Goal: Task Accomplishment & Management: Complete application form

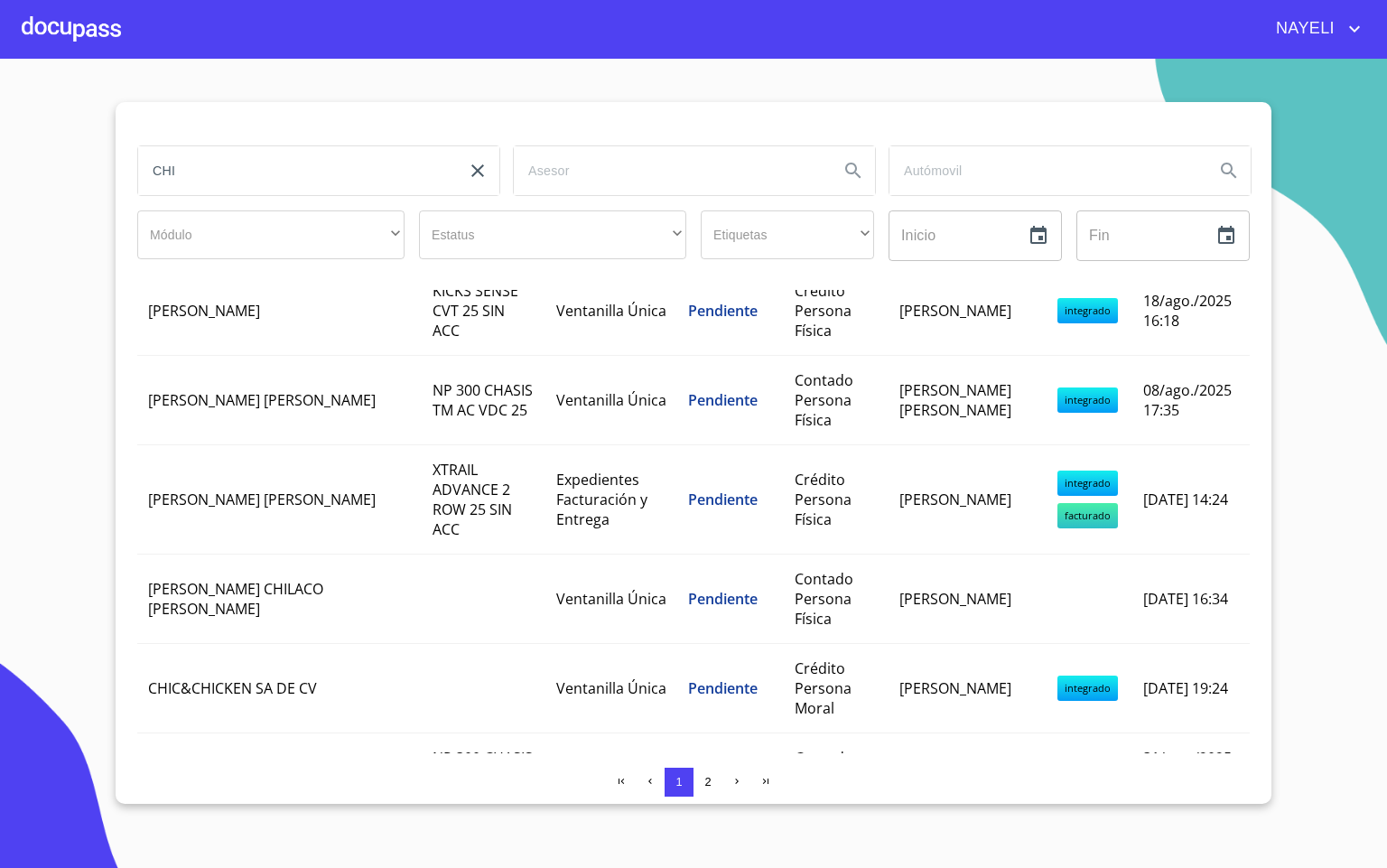
scroll to position [135, 0]
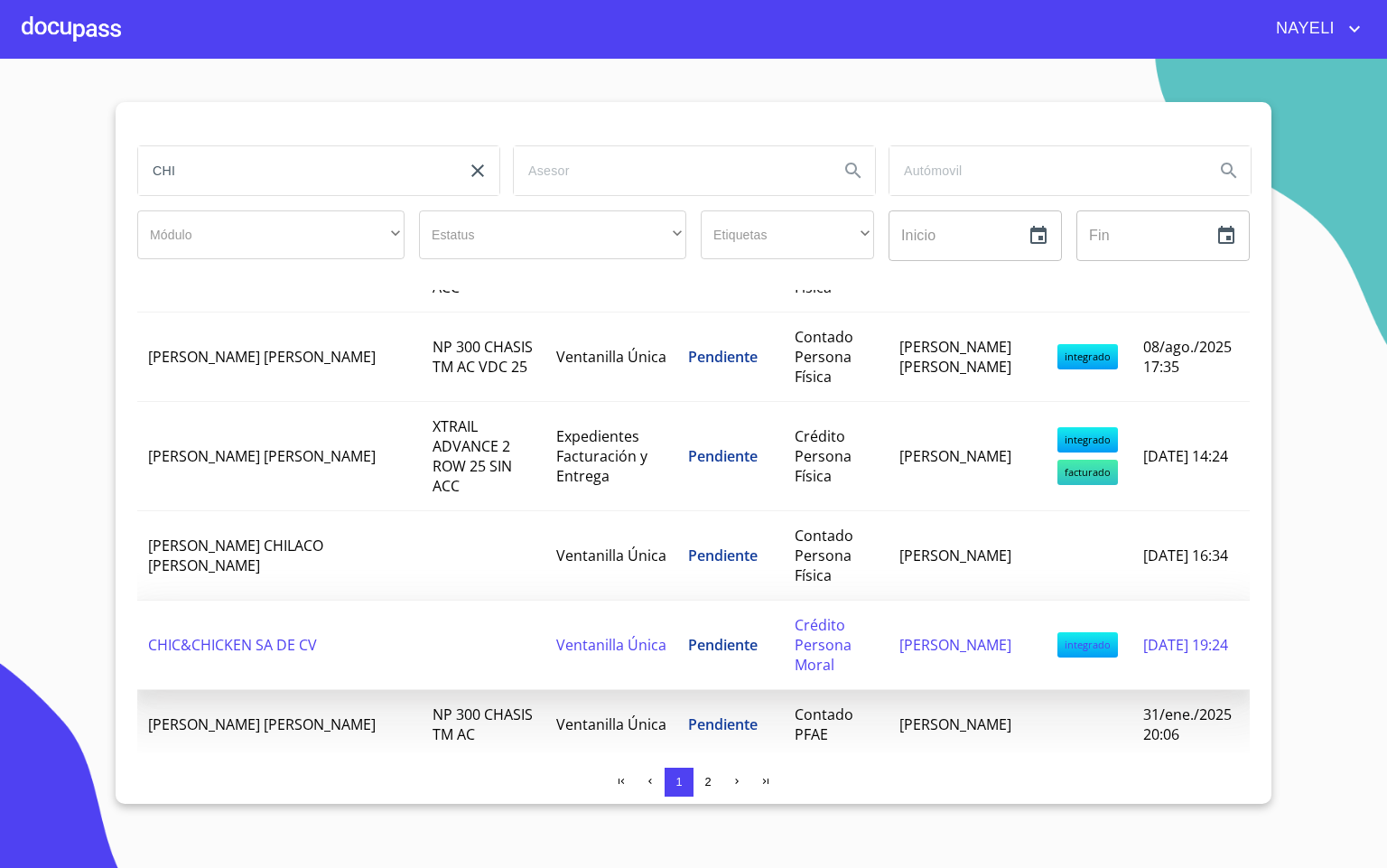
click at [513, 616] on td at bounding box center [483, 645] width 124 height 89
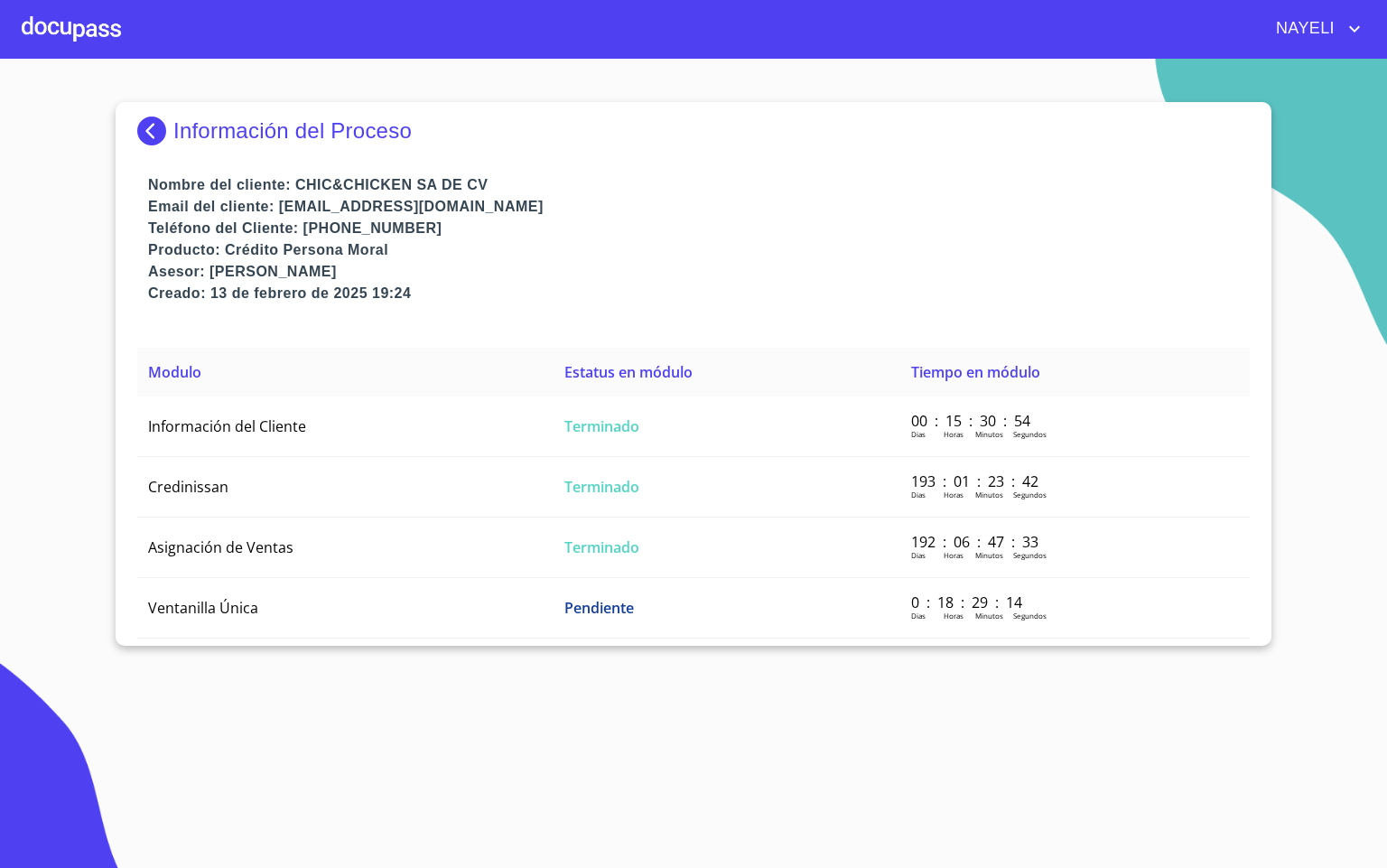
click at [513, 616] on td "Ventanilla Única" at bounding box center [345, 608] width 417 height 61
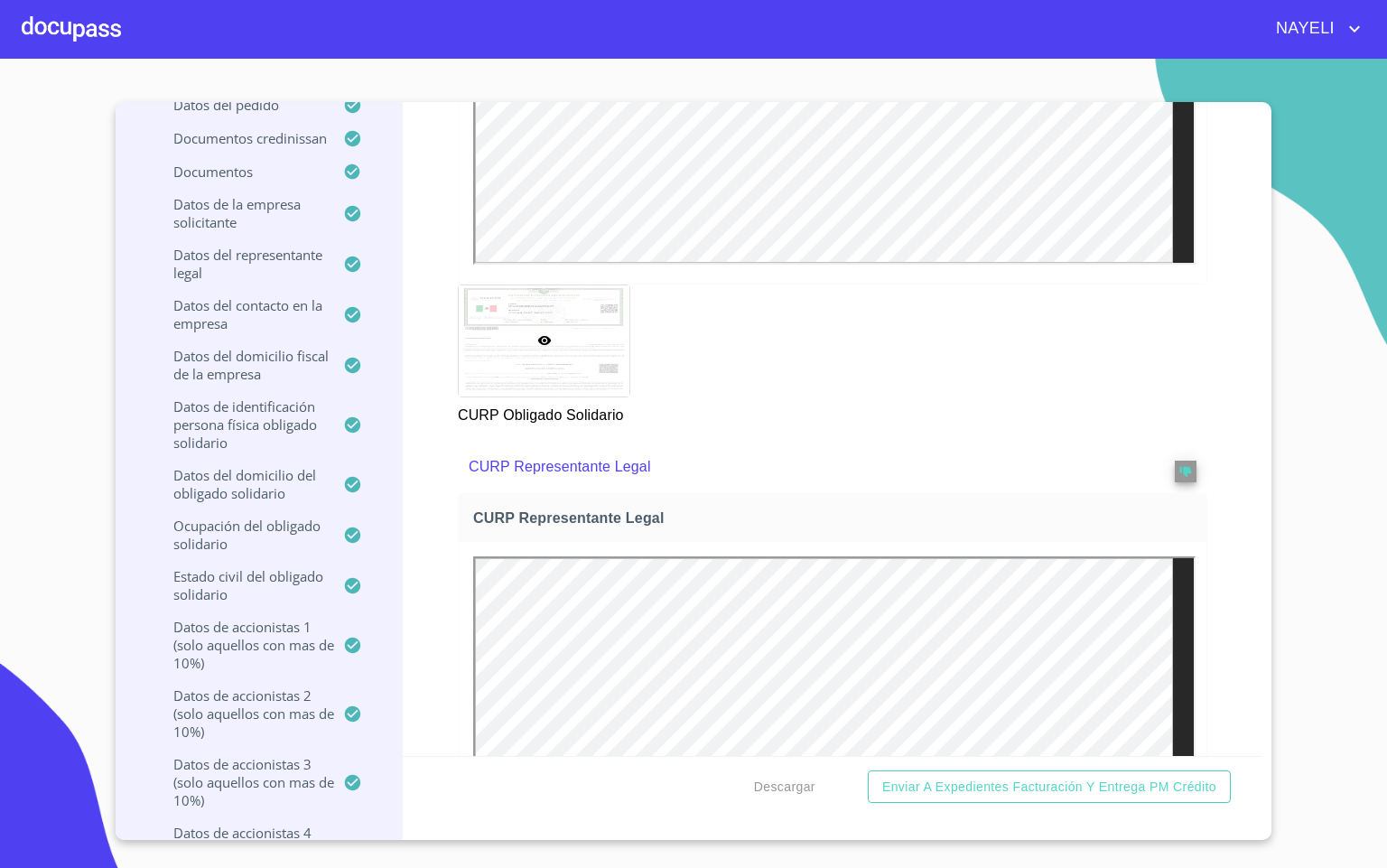
scroll to position [9480, 0]
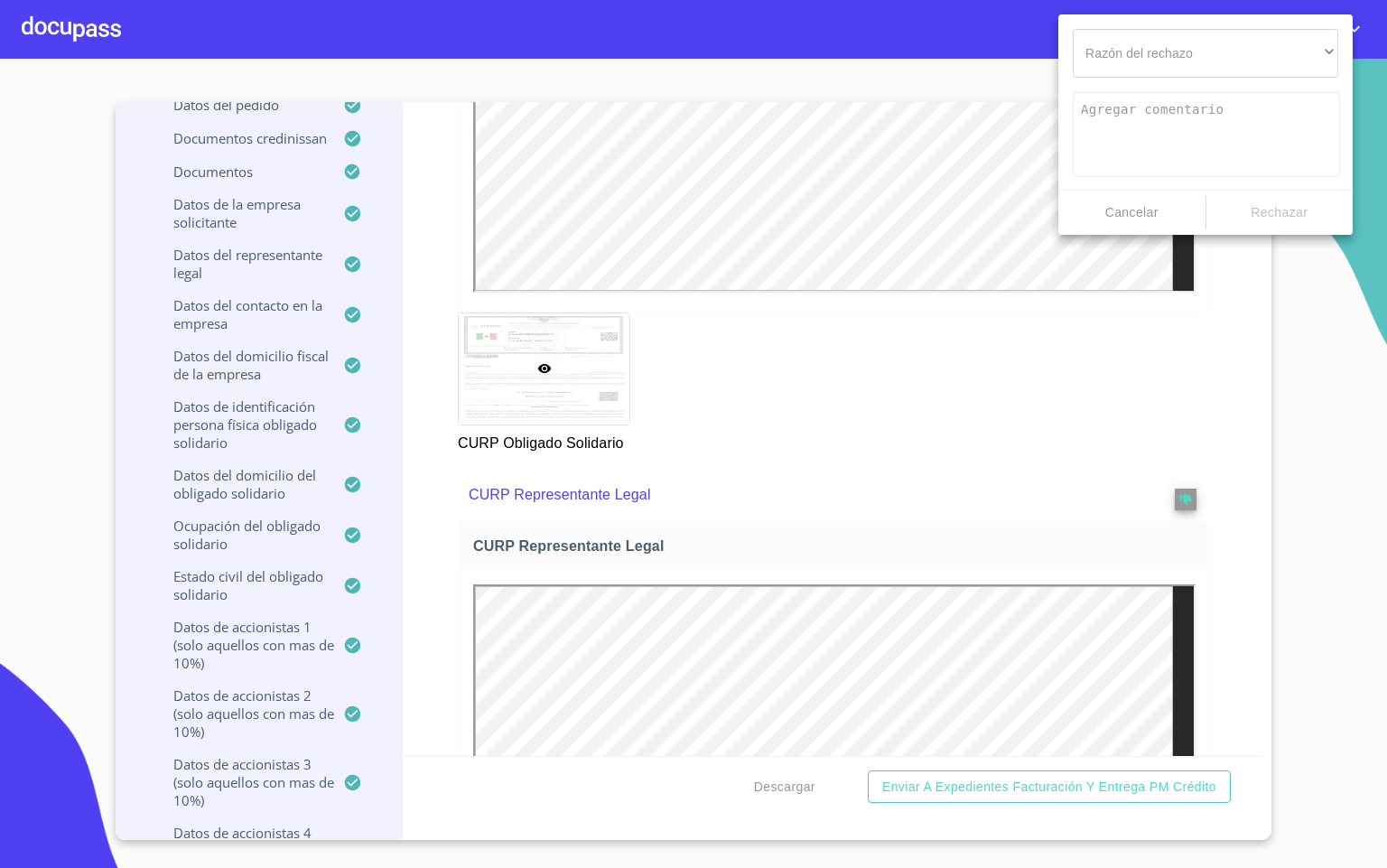
click at [1122, 87] on div "Razón del rechazo ​ ​ Cancelar Rechazar" at bounding box center [1205, 125] width 295 height 220
click at [1128, 58] on div "​" at bounding box center [1205, 53] width 266 height 48
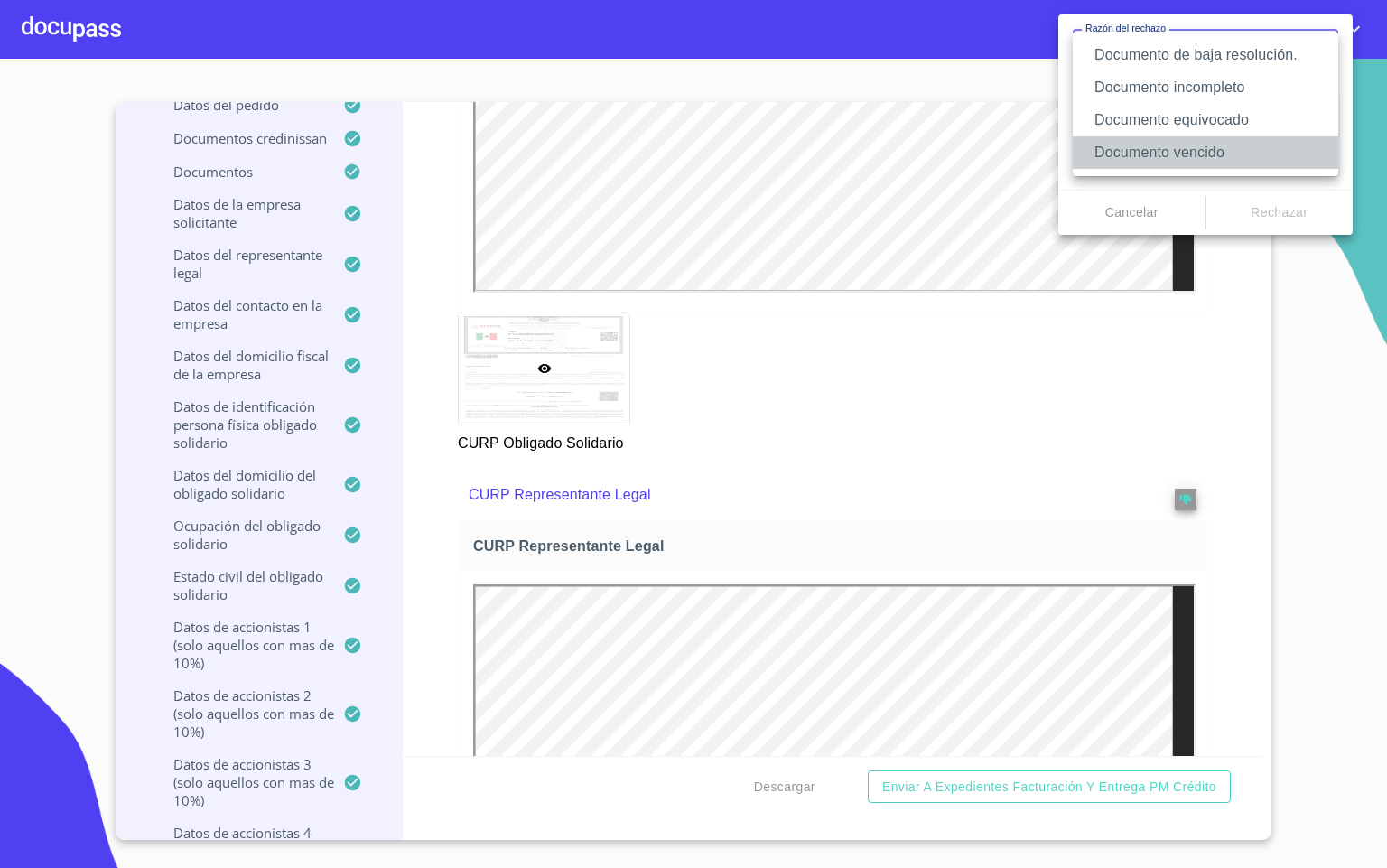
click at [1193, 147] on li "Documento vencido" at bounding box center [1205, 153] width 266 height 33
type textarea "Favor de enviar de nuevo documento con fecha no mayor a 60 días, puede ser foto…"
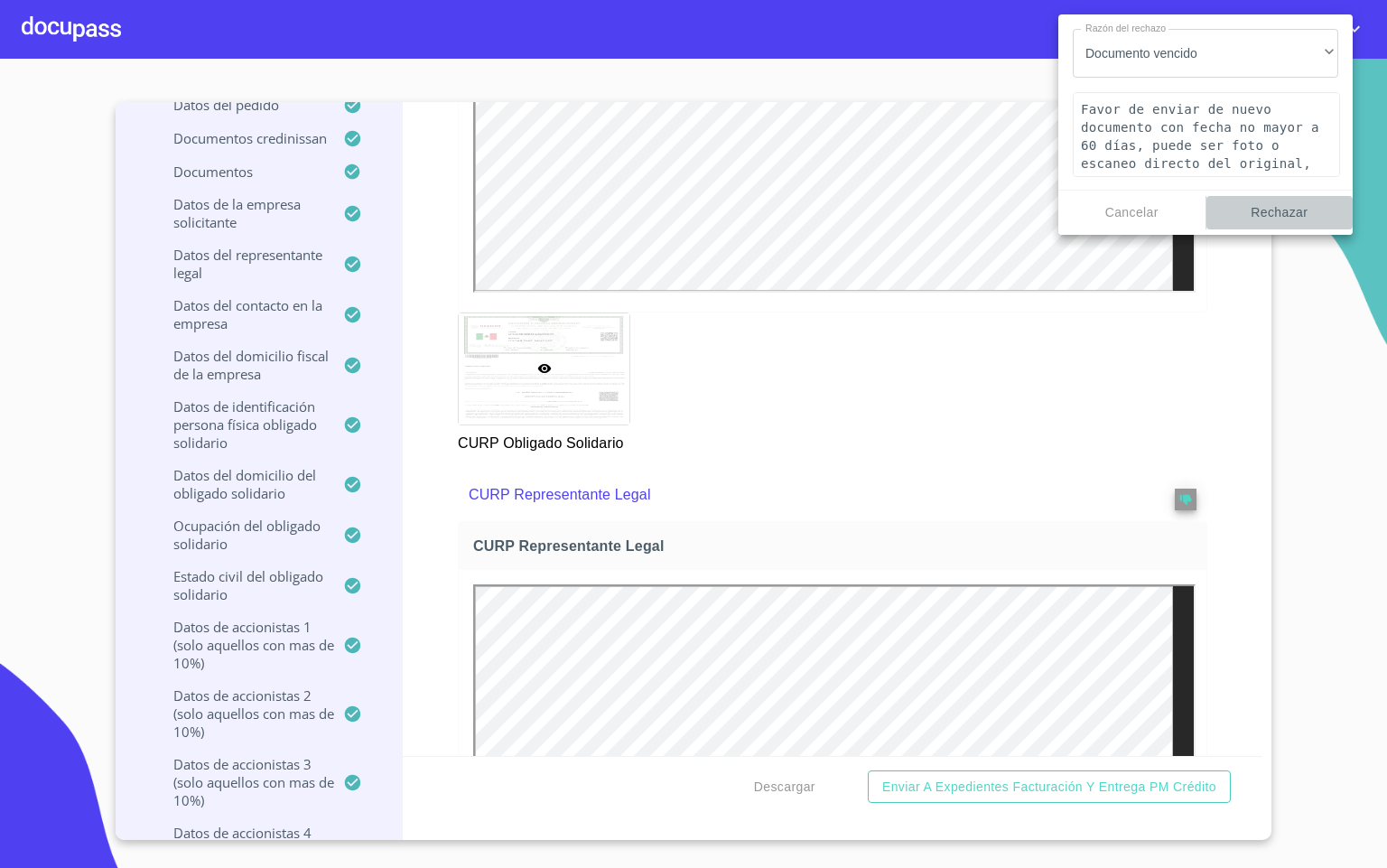
click at [1263, 212] on span "Rechazar" at bounding box center [1279, 212] width 132 height 22
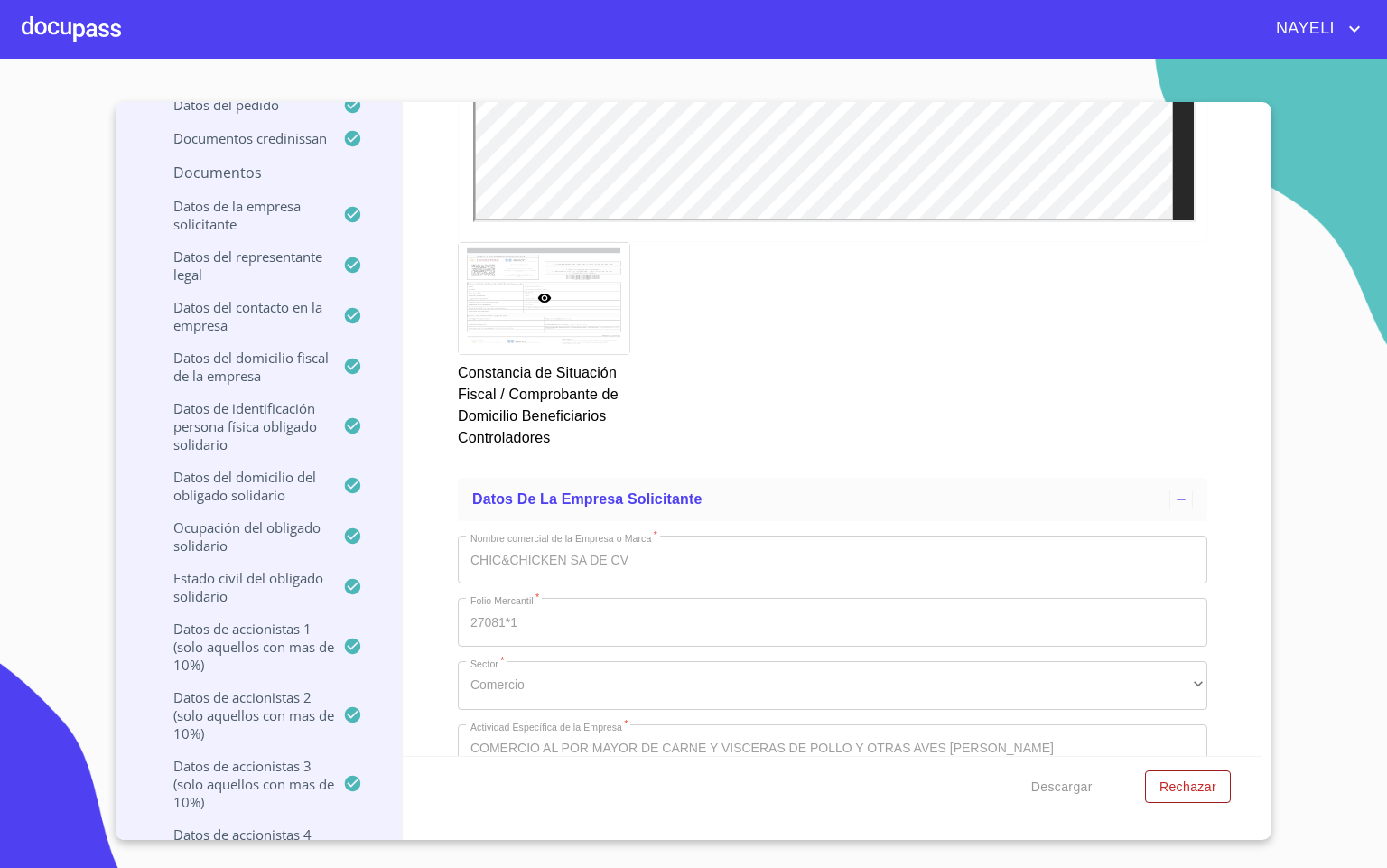
scroll to position [13409, 0]
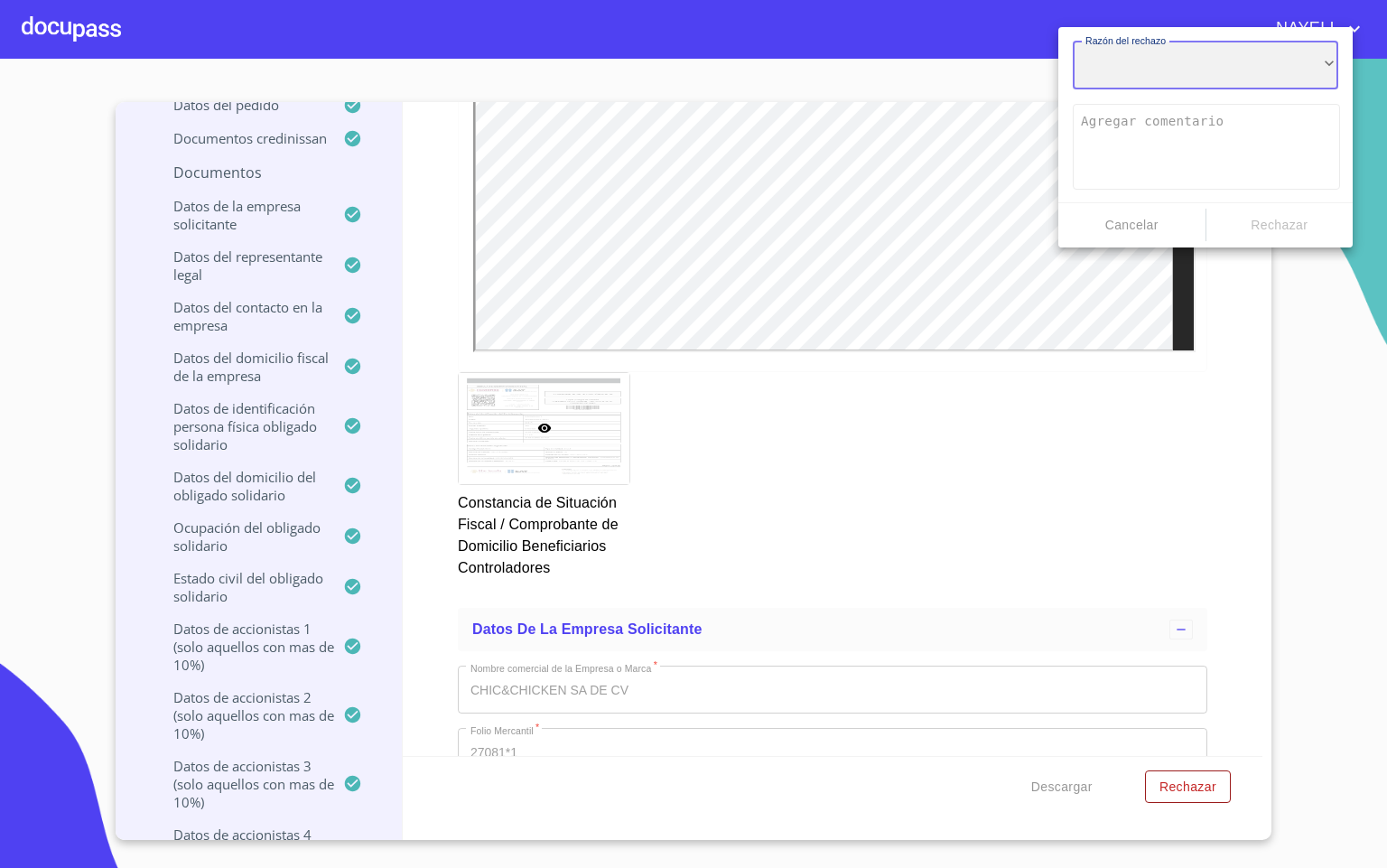
click at [1195, 76] on div "​" at bounding box center [1205, 66] width 266 height 48
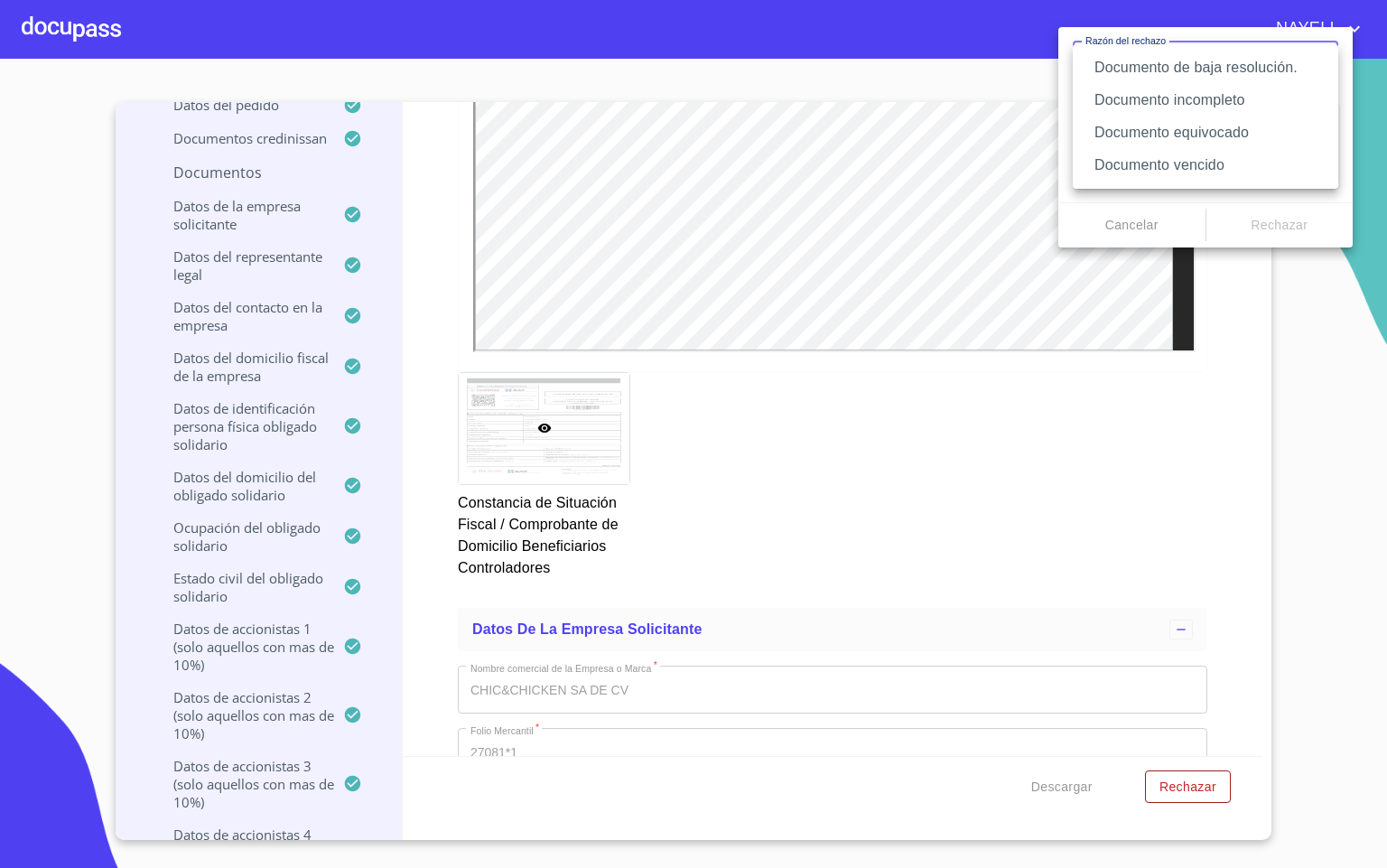
click at [1193, 168] on li "Documento vencido" at bounding box center [1205, 165] width 266 height 33
type textarea "Favor de enviar de nuevo documento con fecha no mayor a 60 días, puede ser foto…"
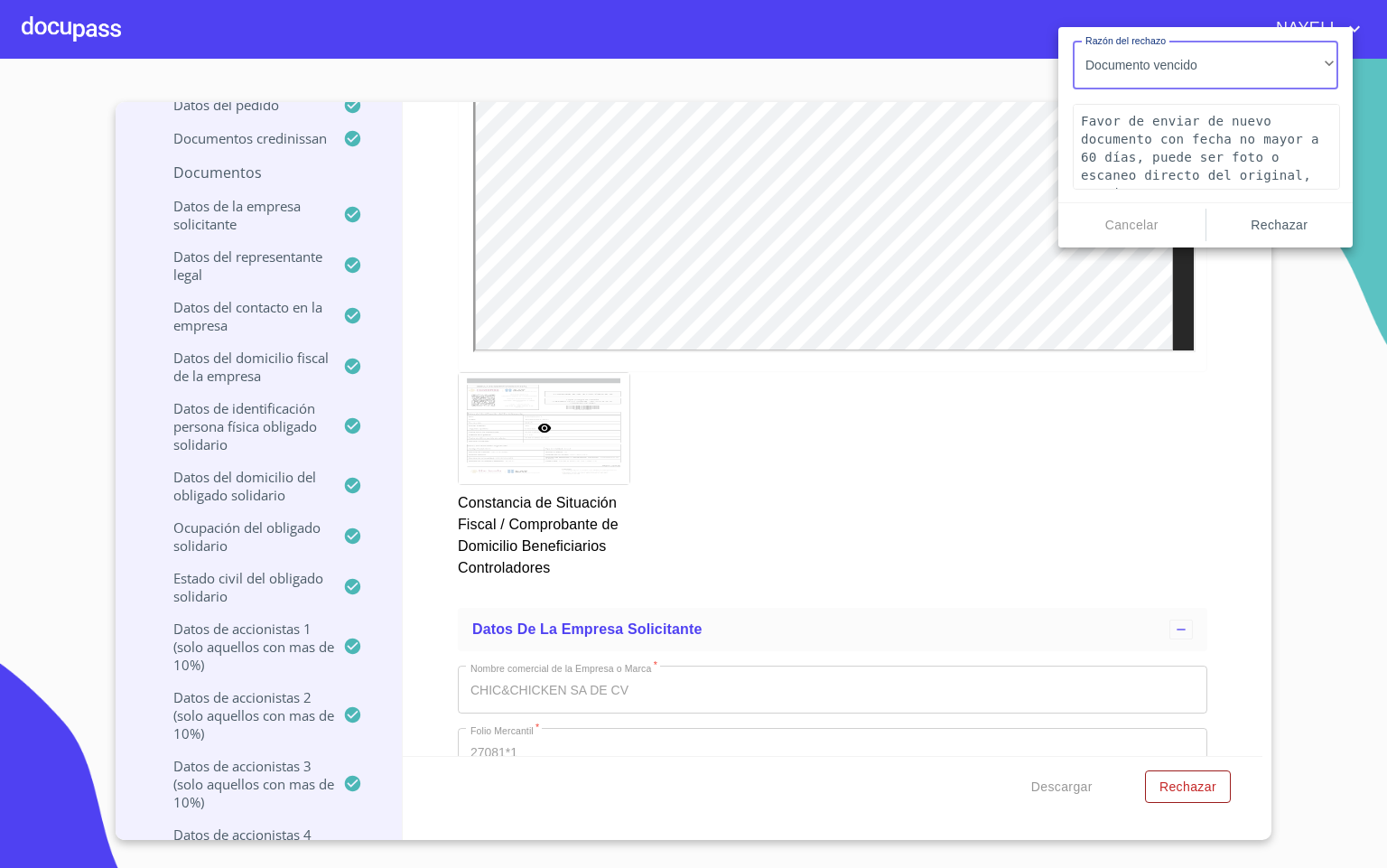
click at [1287, 226] on span "Rechazar" at bounding box center [1279, 224] width 132 height 22
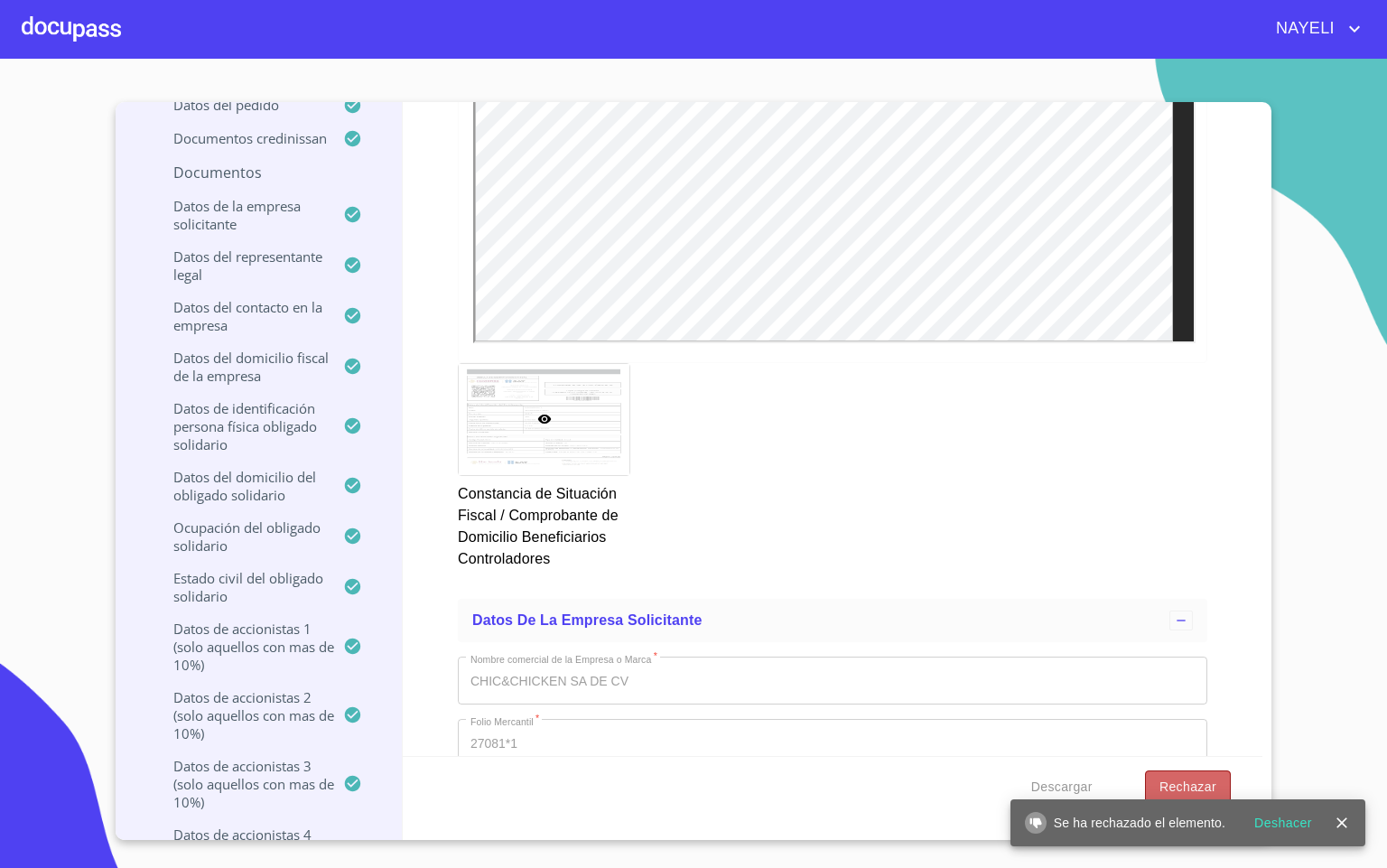
click at [1186, 784] on span "Rechazar" at bounding box center [1187, 786] width 57 height 22
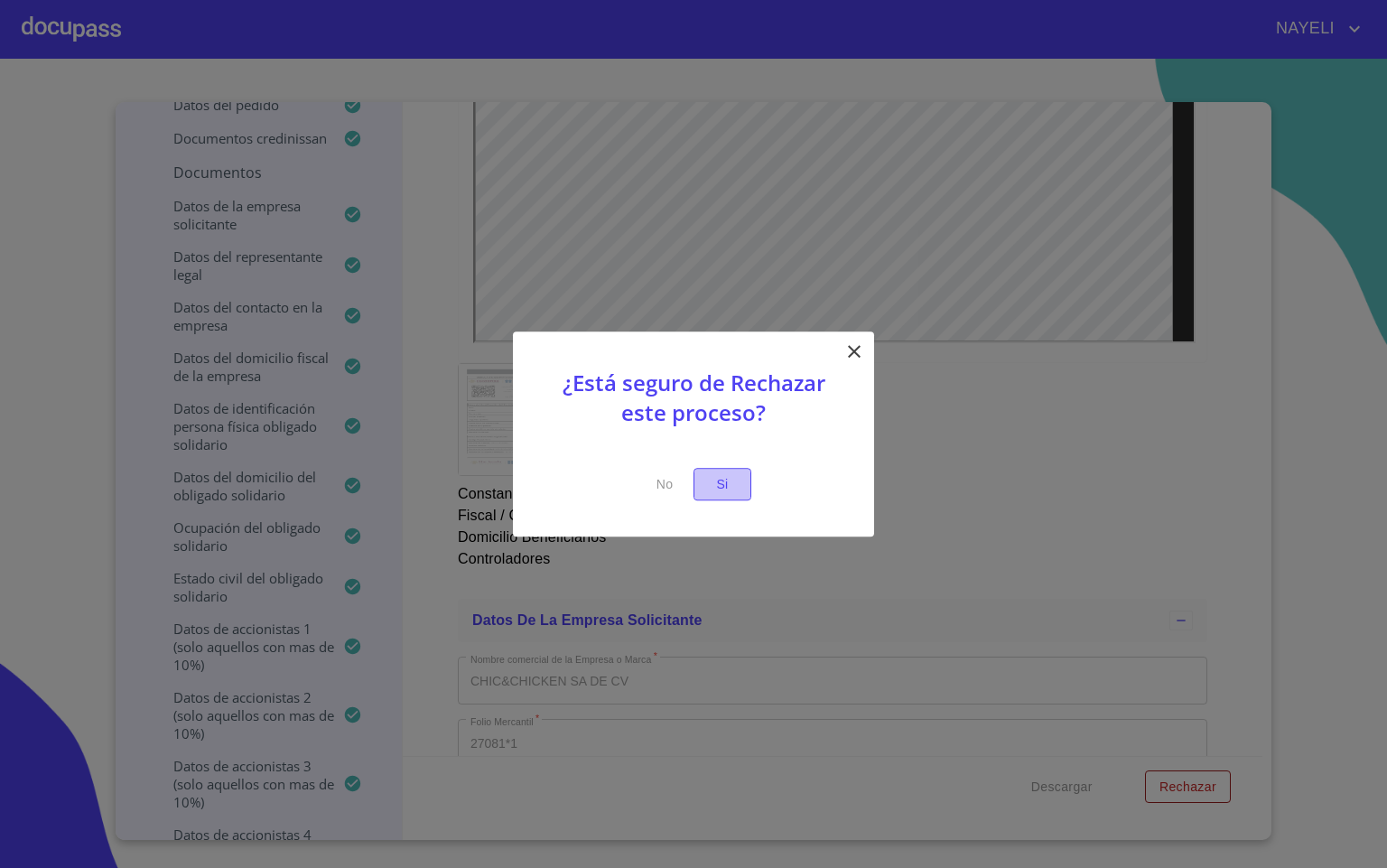
click at [727, 479] on span "Si" at bounding box center [722, 483] width 29 height 22
click at [732, 477] on span "Si" at bounding box center [722, 483] width 29 height 22
click at [730, 497] on button "Si" at bounding box center [722, 484] width 58 height 34
